Goal: Information Seeking & Learning: Learn about a topic

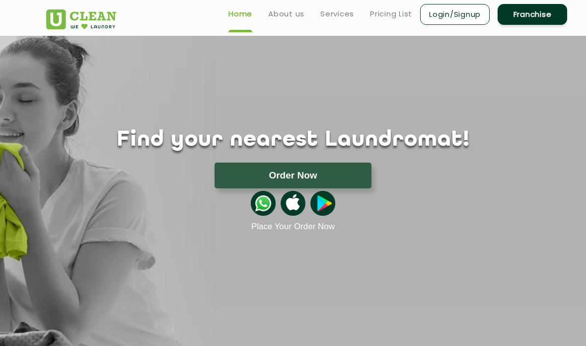
click at [344, 168] on button "Order Now" at bounding box center [293, 175] width 157 height 26
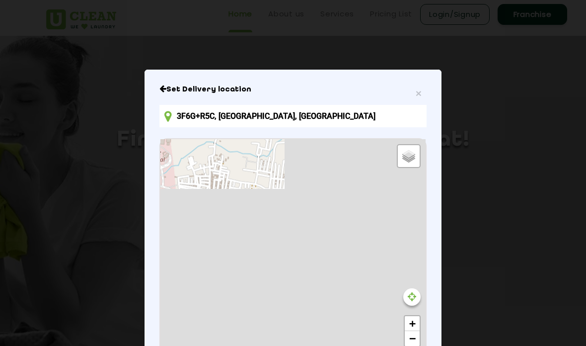
scroll to position [21, 0]
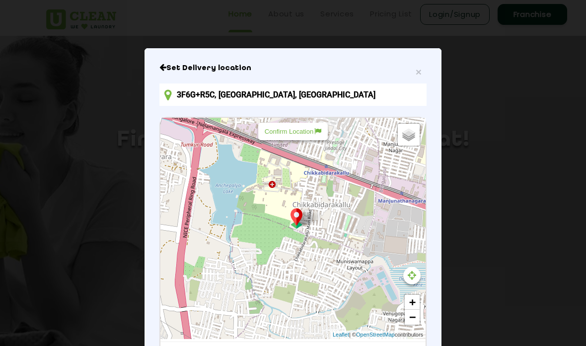
click at [348, 104] on input "3F6G+R5C, [GEOGRAPHIC_DATA], [GEOGRAPHIC_DATA]" at bounding box center [292, 94] width 267 height 22
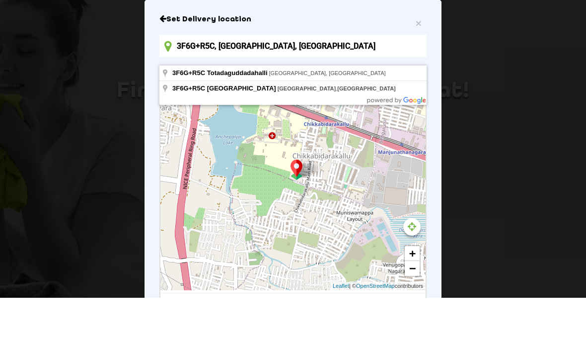
click at [415, 83] on input "3F6G+R5C, [GEOGRAPHIC_DATA], [GEOGRAPHIC_DATA]" at bounding box center [292, 94] width 267 height 22
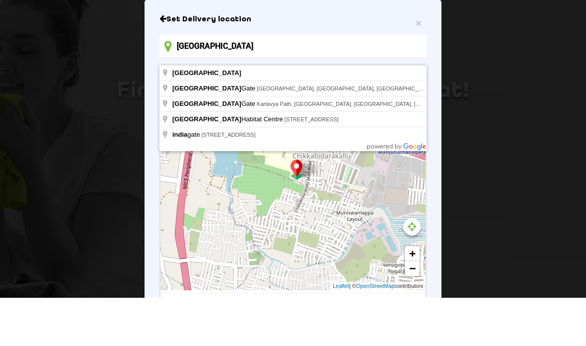
click at [277, 83] on input "[GEOGRAPHIC_DATA]" at bounding box center [292, 94] width 267 height 22
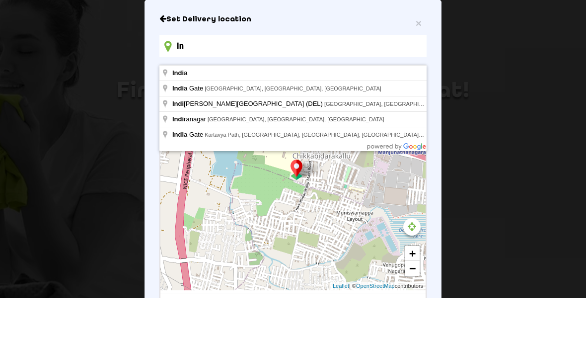
type input "I"
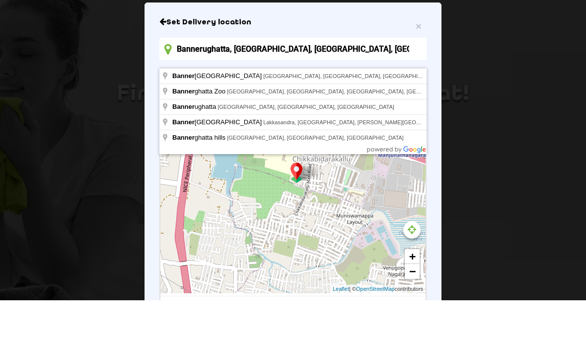
scroll to position [46, 0]
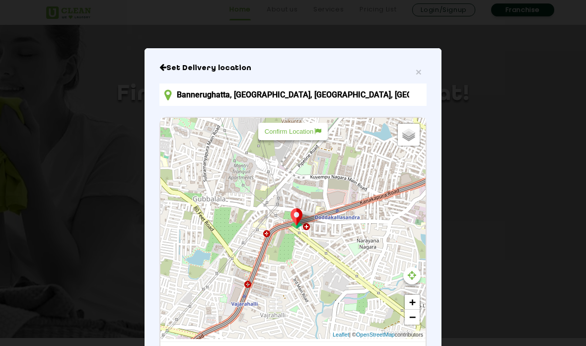
click at [167, 73] on h6 "Set Delivery location" at bounding box center [292, 68] width 267 height 10
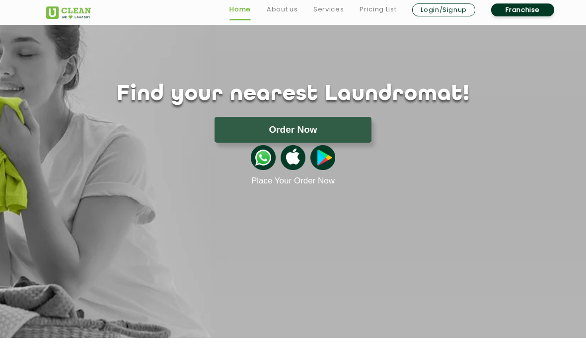
click at [345, 129] on button "Order Now" at bounding box center [293, 130] width 157 height 26
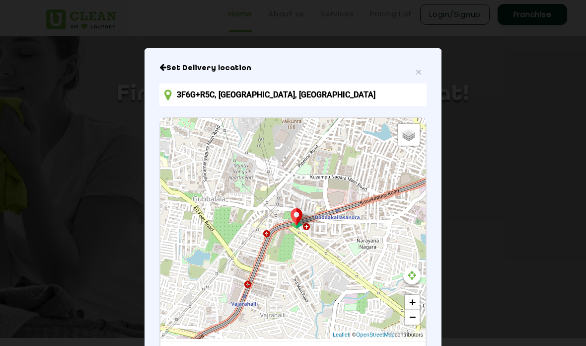
scroll to position [0, 0]
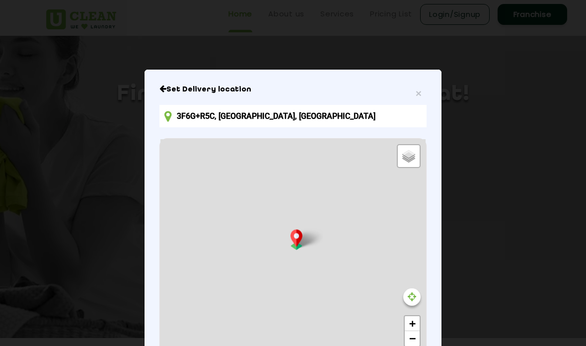
click at [391, 125] on input "3F6G+R5C, [GEOGRAPHIC_DATA], [GEOGRAPHIC_DATA]" at bounding box center [292, 116] width 267 height 22
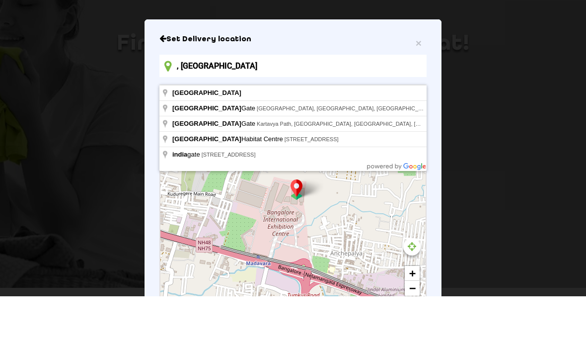
click at [274, 105] on input ", [GEOGRAPHIC_DATA]" at bounding box center [292, 116] width 267 height 22
click at [353, 105] on input ", [GEOGRAPHIC_DATA]" at bounding box center [292, 116] width 267 height 22
click at [184, 105] on input ", [GEOGRAPHIC_DATA]" at bounding box center [292, 116] width 267 height 22
click at [183, 105] on input ", [GEOGRAPHIC_DATA]" at bounding box center [292, 116] width 267 height 22
type input ","
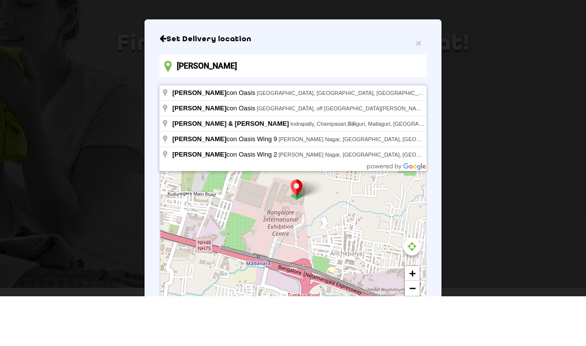
type input "[GEOGRAPHIC_DATA], [GEOGRAPHIC_DATA], [GEOGRAPHIC_DATA], [GEOGRAPHIC_DATA], [GE…"
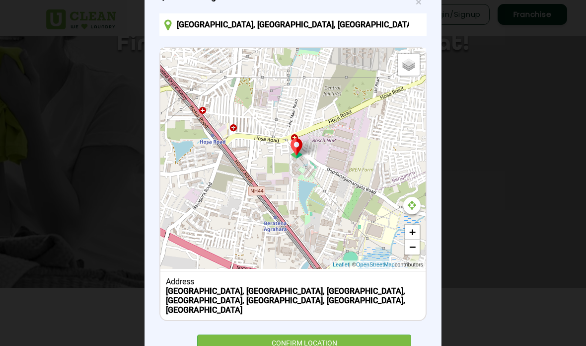
scroll to position [91, 0]
click at [322, 342] on div "CONFIRM LOCATION" at bounding box center [304, 346] width 214 height 22
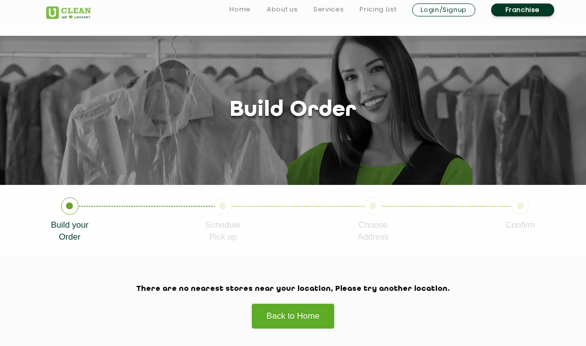
click at [382, 6] on link "Pricing List" at bounding box center [378, 9] width 37 height 12
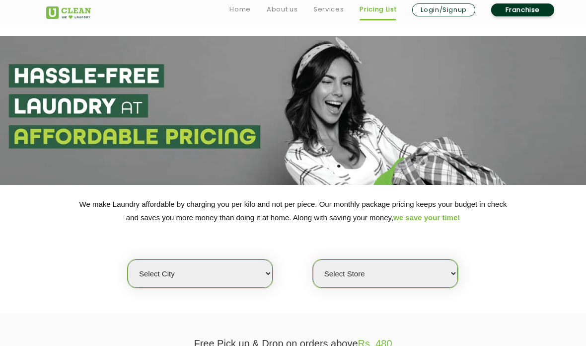
click at [190, 272] on select "Select city [GEOGRAPHIC_DATA] [GEOGRAPHIC_DATA] [GEOGRAPHIC_DATA] [GEOGRAPHIC_D…" at bounding box center [200, 273] width 145 height 28
select select "6"
click at [395, 263] on select "Select Store [GEOGRAPHIC_DATA] [GEOGRAPHIC_DATA] UClean KR [GEOGRAPHIC_DATA] [G…" at bounding box center [385, 273] width 145 height 28
select select "319"
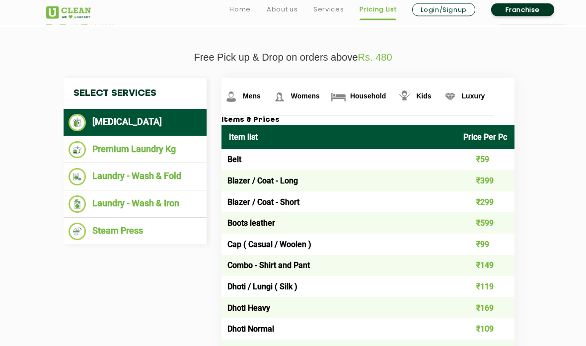
scroll to position [289, 0]
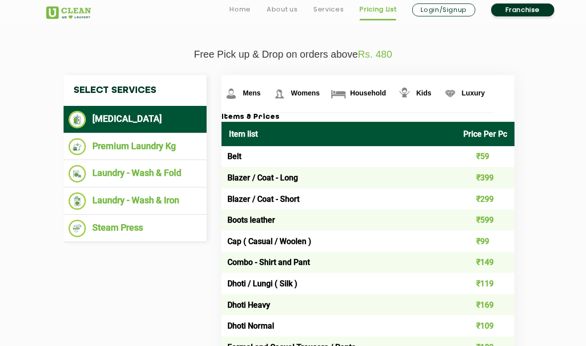
click at [101, 168] on li "Laundry - Wash & Fold" at bounding box center [135, 173] width 133 height 17
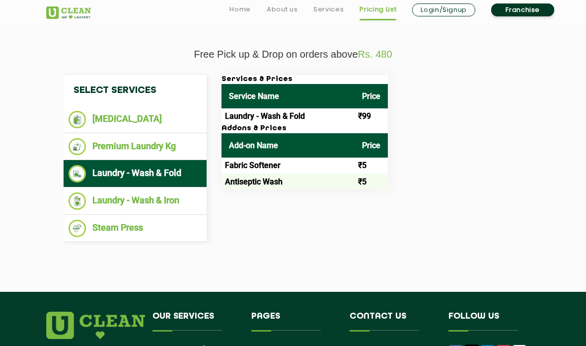
click at [411, 116] on div "Services & Prices Service Name Price Laundry - Wash & Fold ₹99 Addons & Prices …" at bounding box center [372, 132] width 316 height 114
click at [122, 178] on li "Laundry - Wash & Fold" at bounding box center [135, 173] width 133 height 17
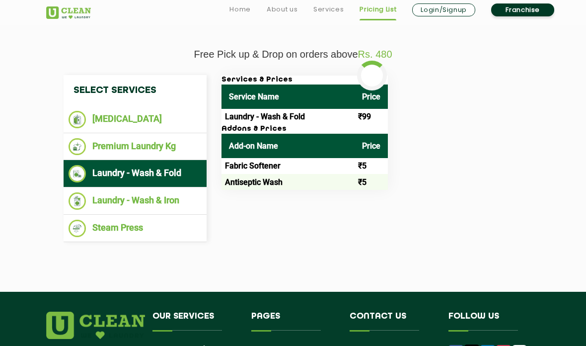
click at [99, 192] on li "Laundry - Wash & Iron" at bounding box center [135, 200] width 133 height 17
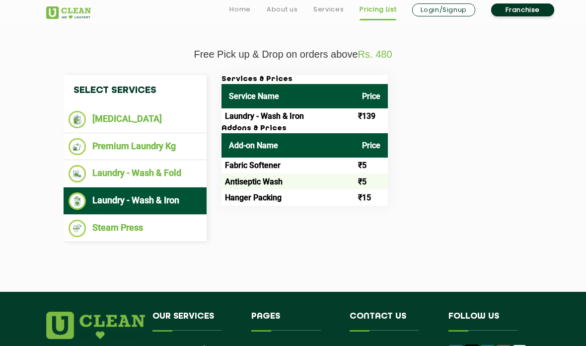
click at [117, 111] on li "[MEDICAL_DATA]" at bounding box center [135, 119] width 133 height 17
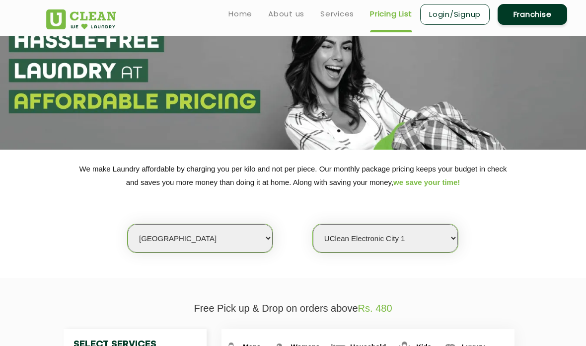
scroll to position [34, 0]
